Goal: Navigation & Orientation: Find specific page/section

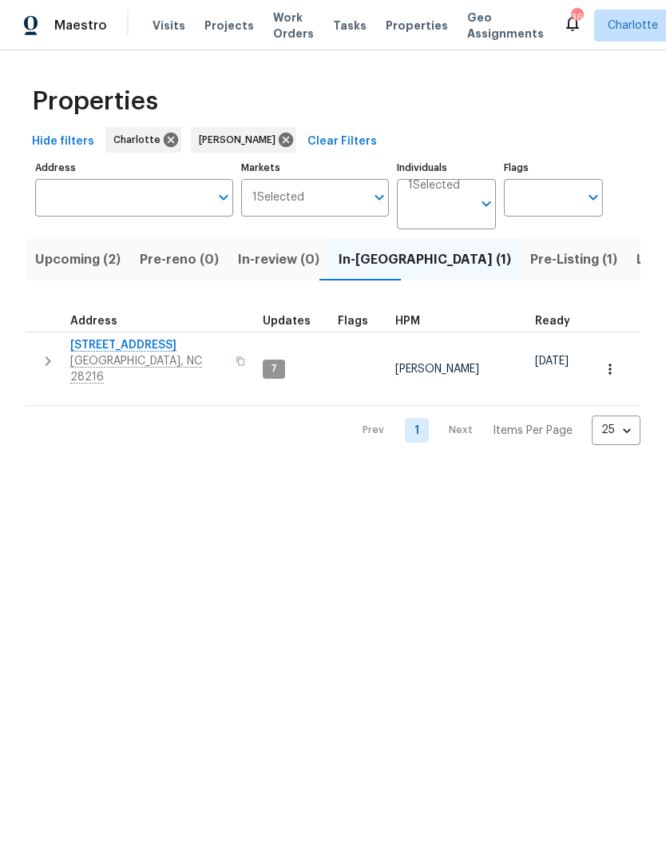
click at [530, 261] on span "Pre-Listing (1)" at bounding box center [573, 259] width 87 height 22
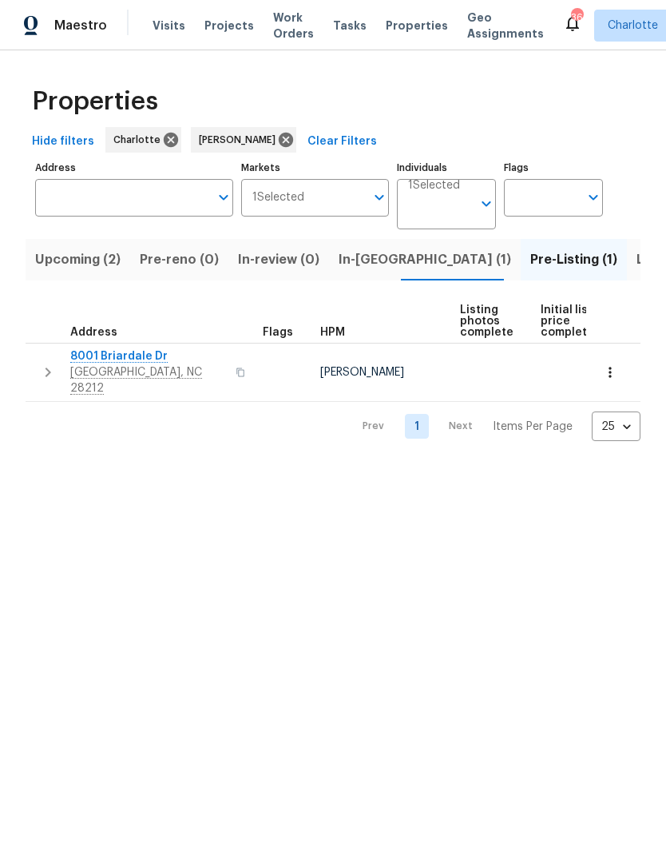
click at [44, 363] on icon "button" at bounding box center [47, 372] width 19 height 19
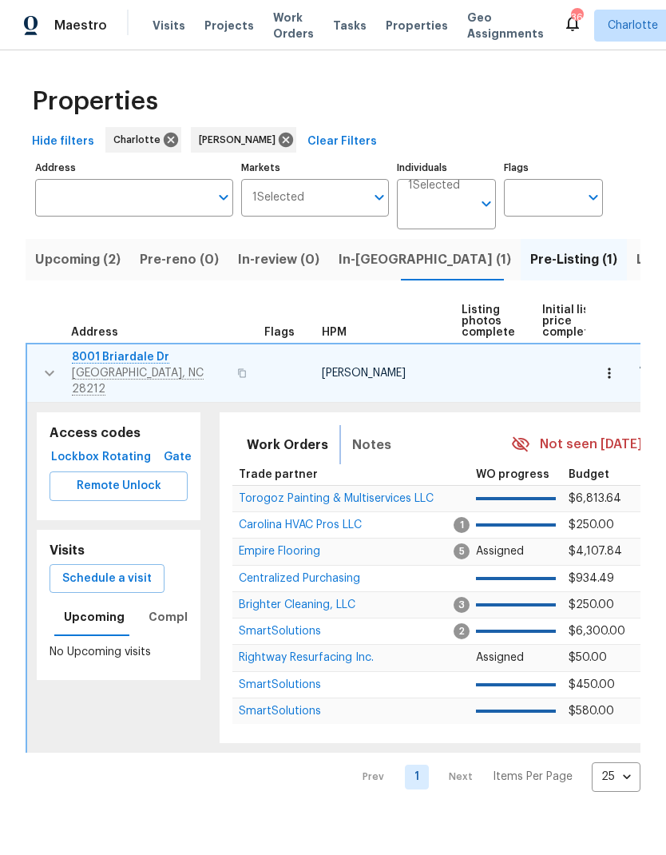
click at [367, 434] on span "Notes" at bounding box center [371, 445] width 39 height 22
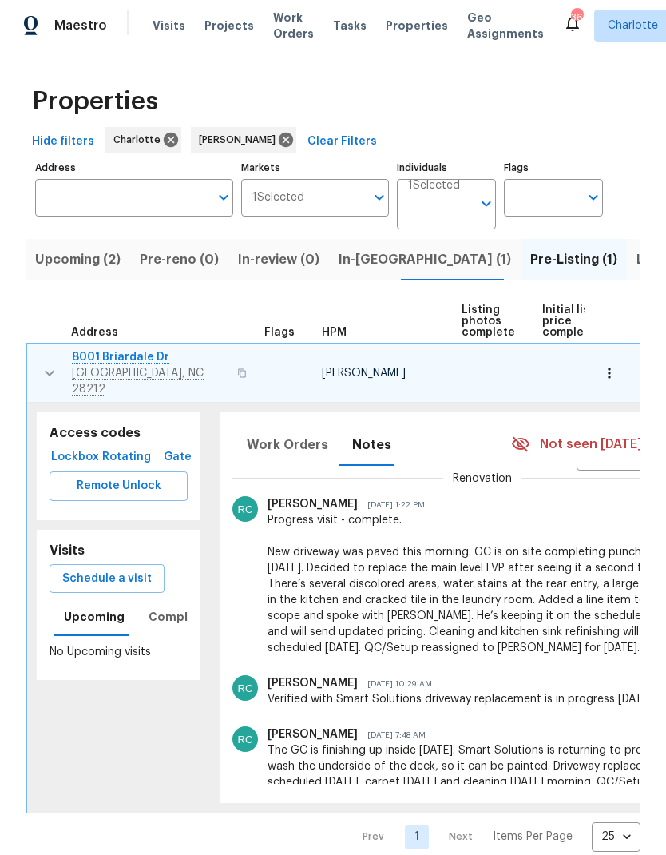
click at [145, 362] on span "8001 Briardale Dr" at bounding box center [150, 357] width 156 height 16
click at [58, 364] on icon "button" at bounding box center [49, 372] width 19 height 19
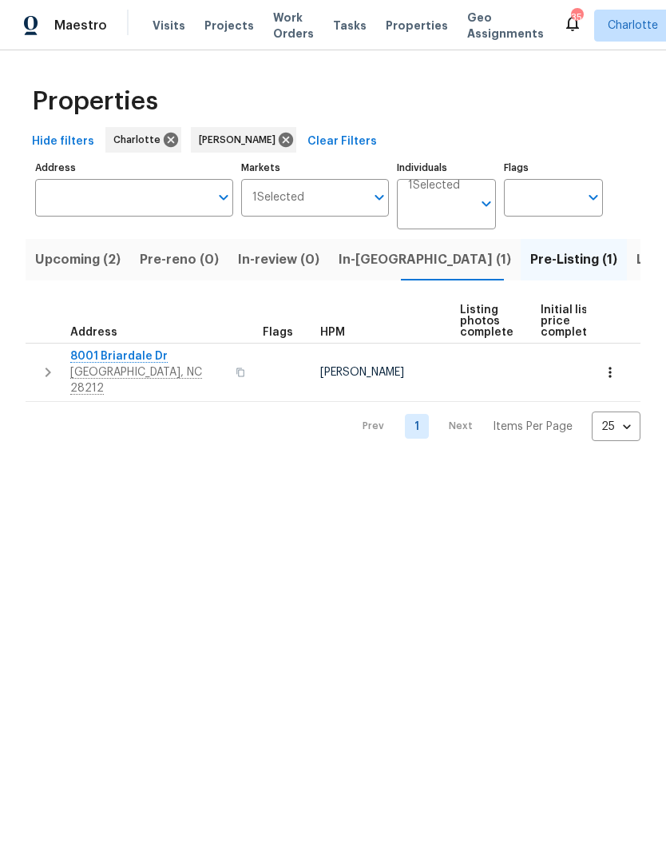
click at [439, 467] on html "Maestro Visits Projects Work Orders Tasks Properties Geo Assignments 35 Charlot…" at bounding box center [333, 233] width 666 height 467
click at [375, 253] on span "In-reno (1)" at bounding box center [425, 259] width 173 height 22
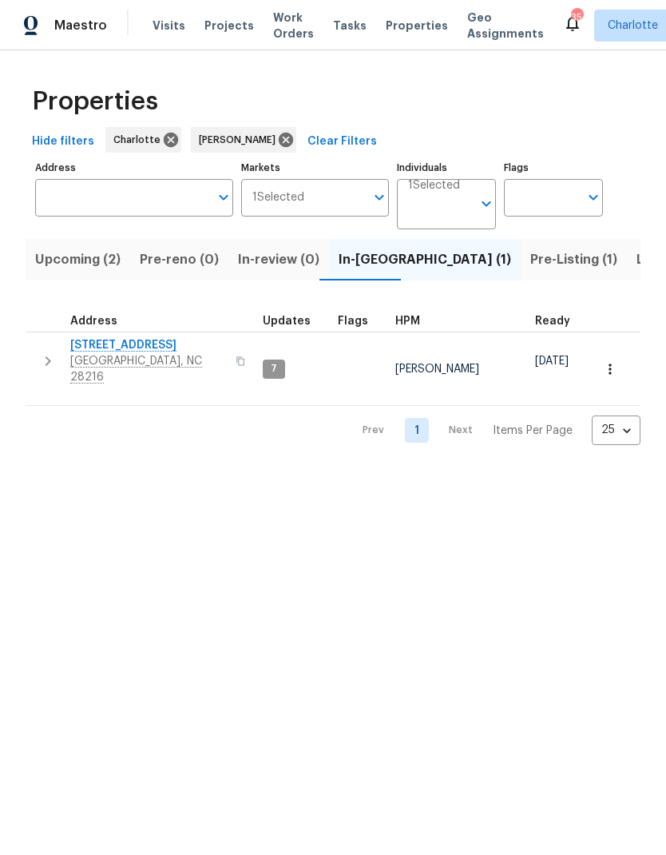
click at [55, 353] on icon "button" at bounding box center [47, 361] width 19 height 19
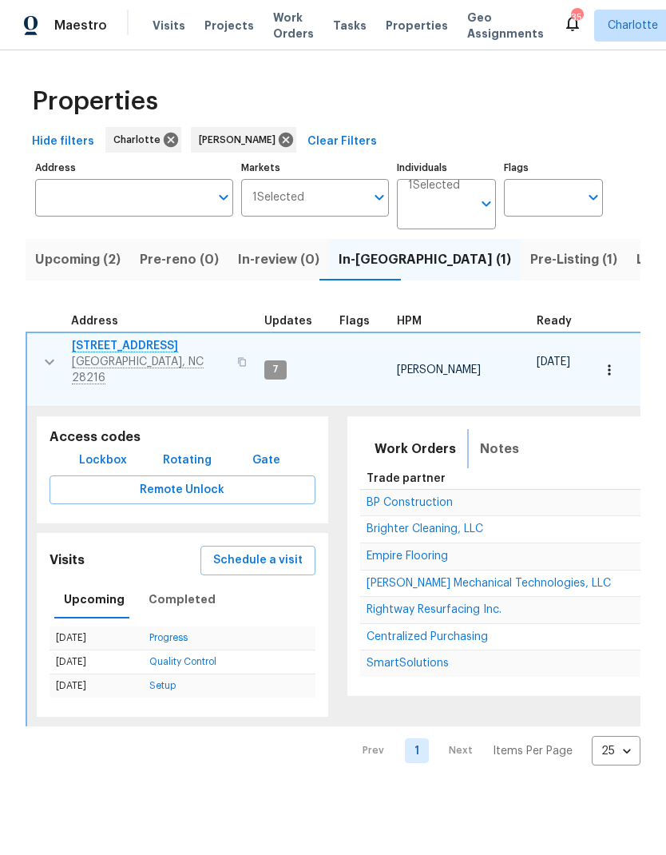
click at [499, 438] on span "Notes" at bounding box center [499, 449] width 39 height 22
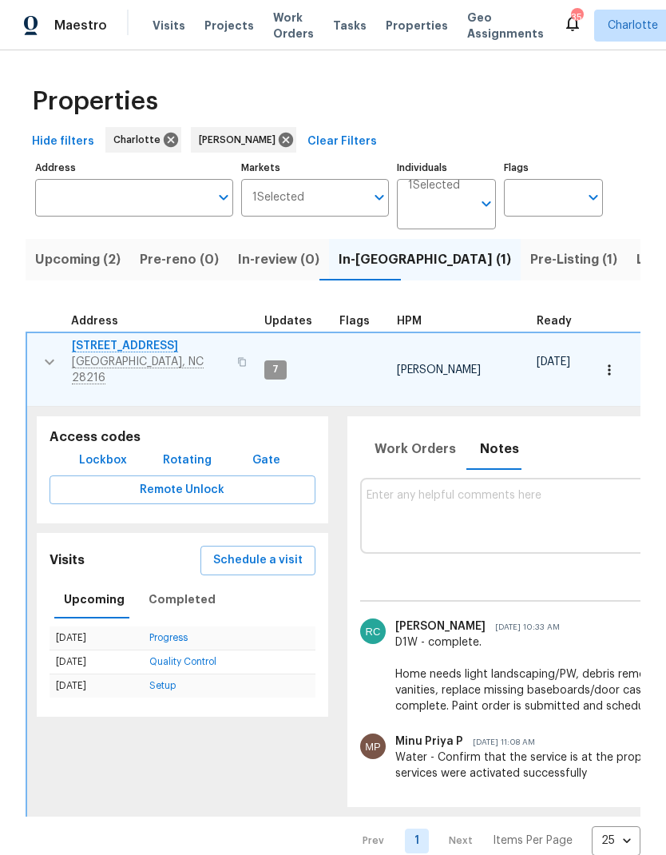
click at [50, 361] on icon "button" at bounding box center [49, 361] width 19 height 19
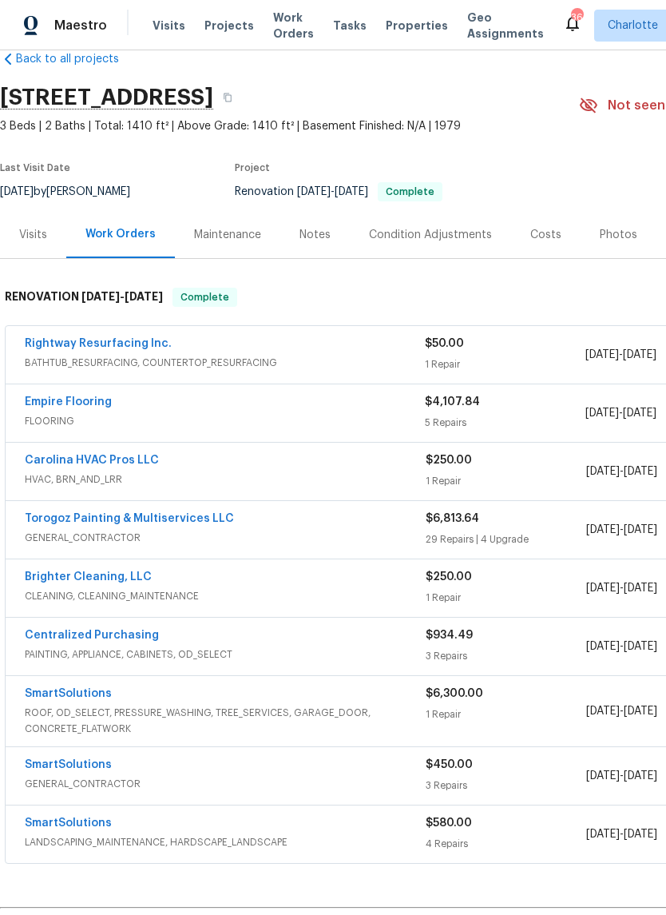
scroll to position [31, 0]
click at [61, 405] on link "Empire Flooring" at bounding box center [68, 401] width 87 height 11
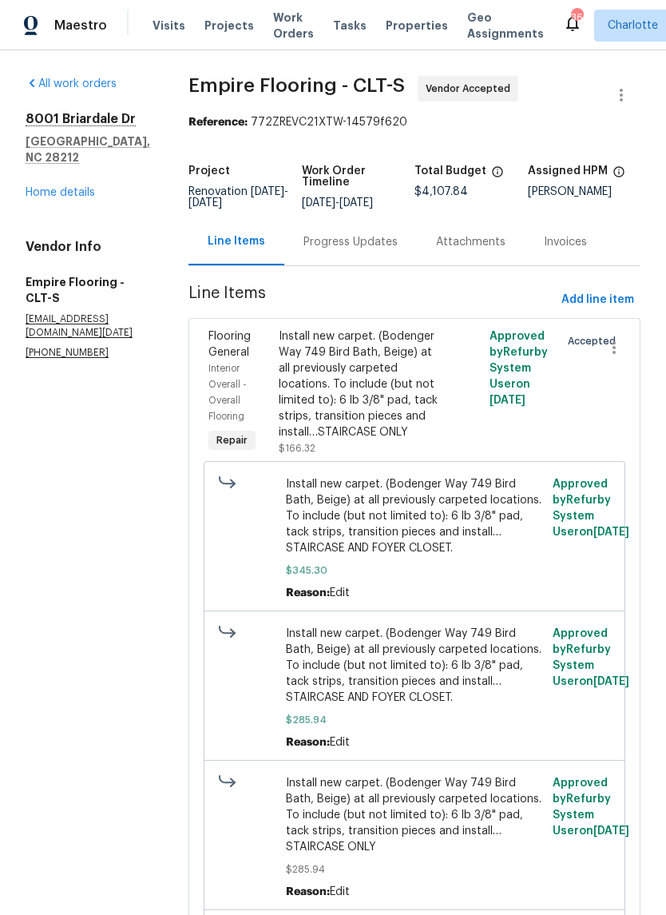
click at [391, 250] on div "Progress Updates" at bounding box center [351, 242] width 94 height 16
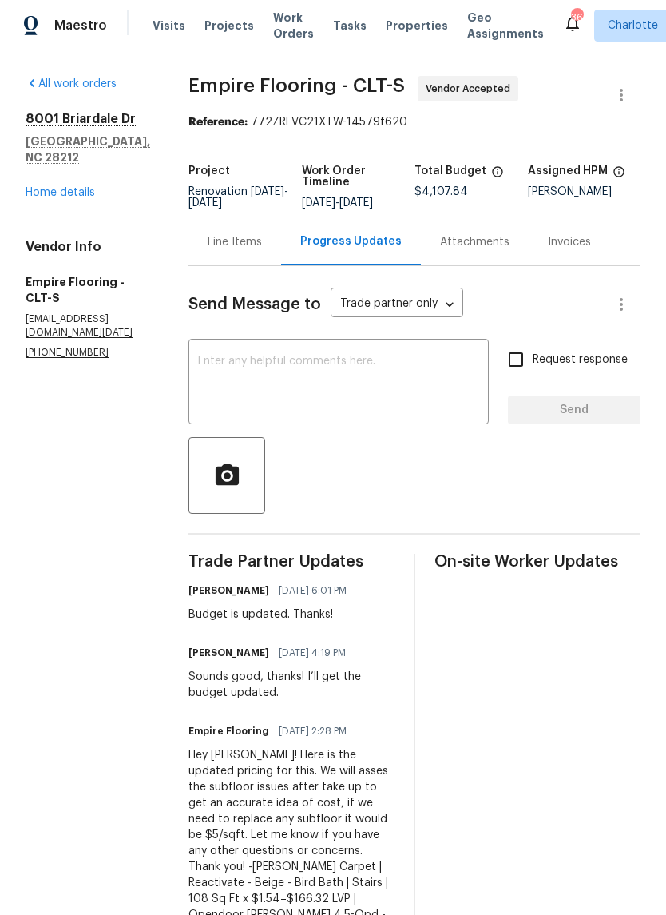
click at [38, 187] on link "Home details" at bounding box center [61, 192] width 70 height 11
